Goal: Information Seeking & Learning: Learn about a topic

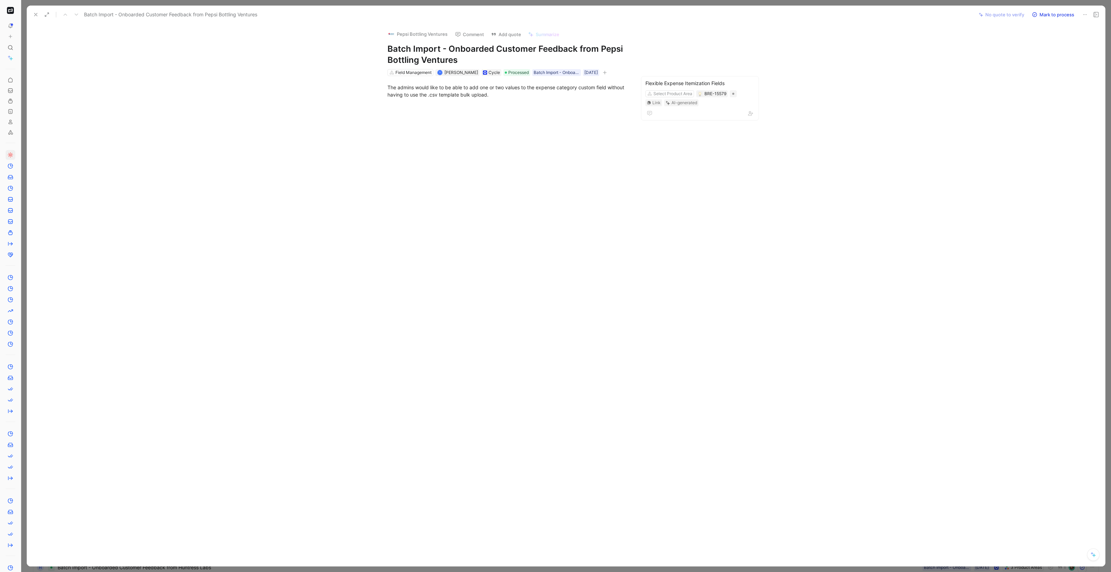
click at [222, 158] on div at bounding box center [507, 192] width 933 height 172
